Goal: Transaction & Acquisition: Subscribe to service/newsletter

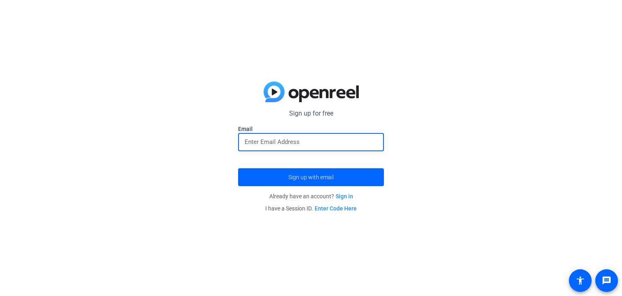
click at [352, 144] on input "email" at bounding box center [311, 142] width 133 height 10
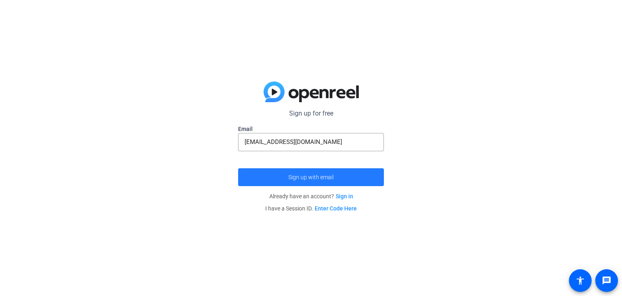
click at [290, 172] on span "submit" at bounding box center [311, 176] width 146 height 19
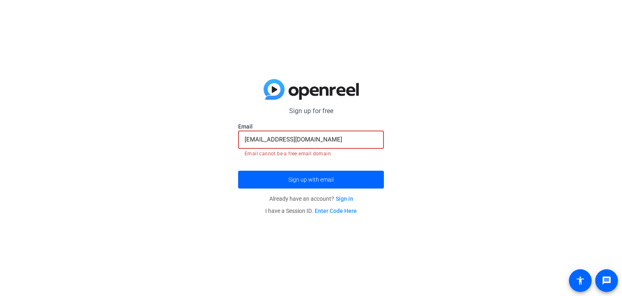
click at [326, 140] on input "emilyregules05@gmail.com" at bounding box center [311, 140] width 133 height 10
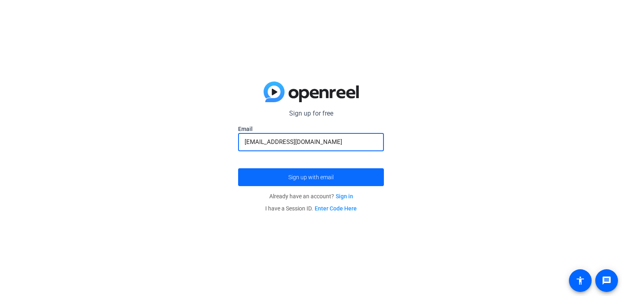
type input "emilyregules05@outlook.com"
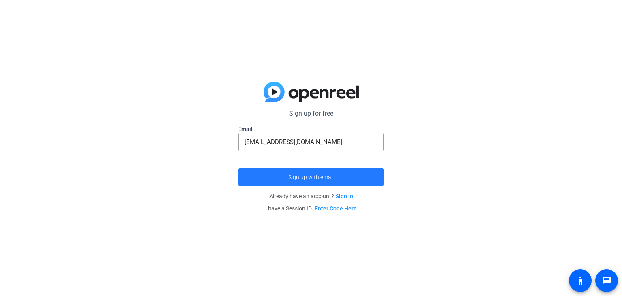
click at [312, 177] on span "Sign up with email" at bounding box center [310, 177] width 45 height 0
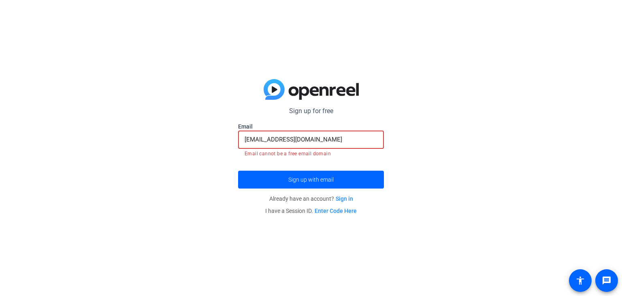
click at [328, 137] on input "emilyregules05@outlook.com" at bounding box center [311, 140] width 133 height 10
drag, startPoint x: 328, startPoint y: 137, endPoint x: 192, endPoint y: 162, distance: 138.6
click at [192, 162] on div "Sign up for free Email emilyregules05@outlook.com Email cannot be a free email …" at bounding box center [311, 148] width 622 height 296
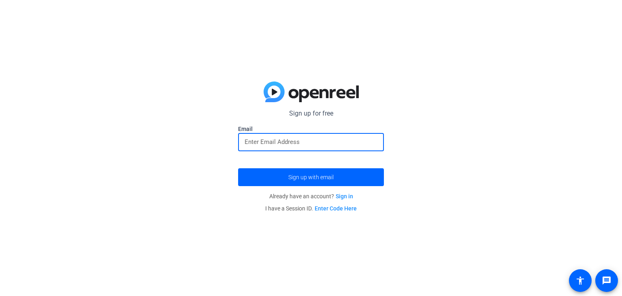
type input "+"
click at [347, 183] on span "submit" at bounding box center [311, 176] width 146 height 19
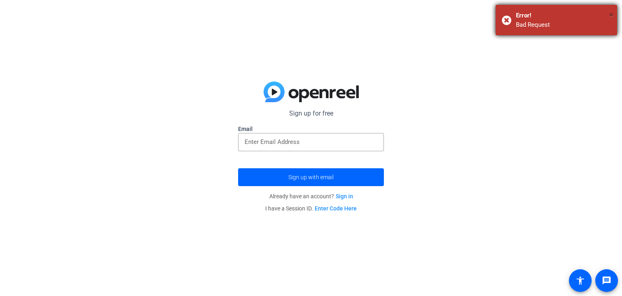
click at [613, 14] on span "×" at bounding box center [611, 15] width 4 height 10
